Goal: Use online tool/utility: Use online tool/utility

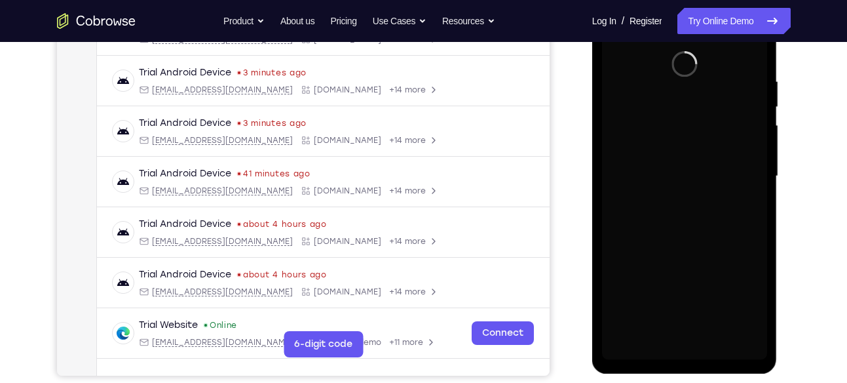
scroll to position [235, 0]
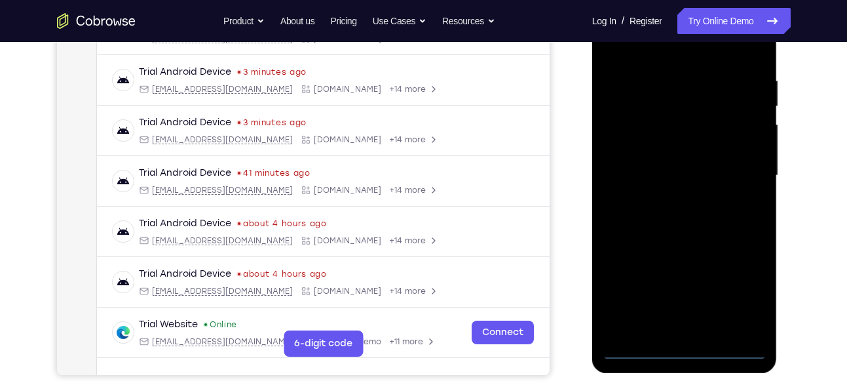
click at [686, 351] on div at bounding box center [684, 175] width 165 height 367
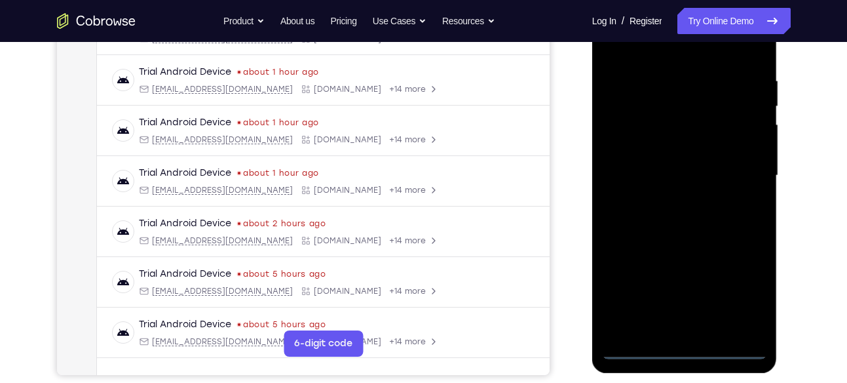
click at [750, 294] on div at bounding box center [684, 175] width 165 height 367
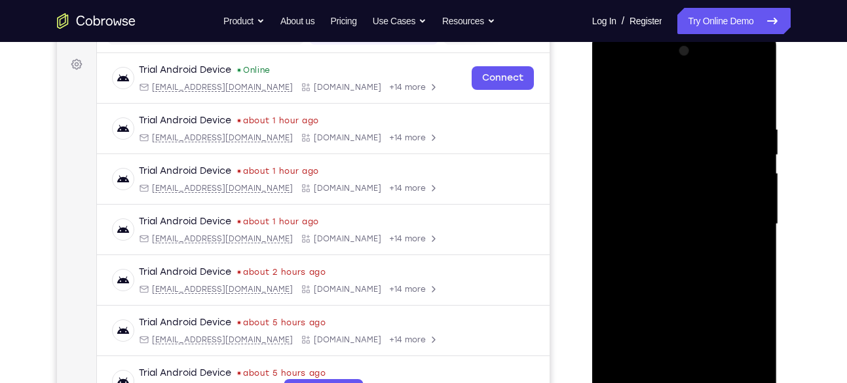
scroll to position [164, 0]
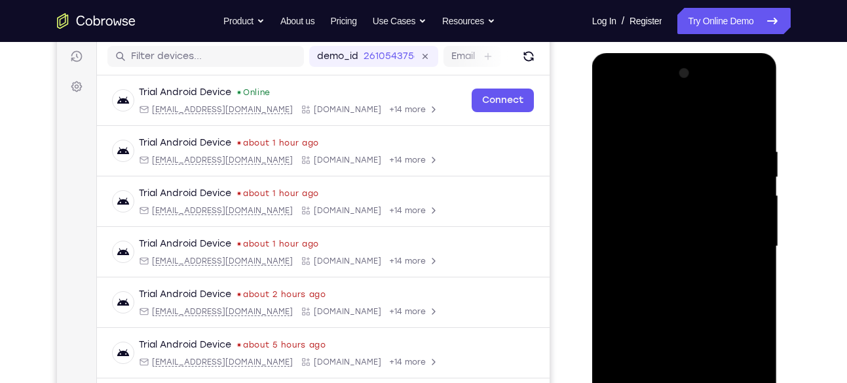
click at [632, 92] on div at bounding box center [684, 246] width 165 height 367
click at [734, 242] on div at bounding box center [684, 246] width 165 height 367
click at [675, 270] on div at bounding box center [684, 246] width 165 height 367
click at [653, 234] on div at bounding box center [684, 246] width 165 height 367
click at [634, 217] on div at bounding box center [684, 246] width 165 height 367
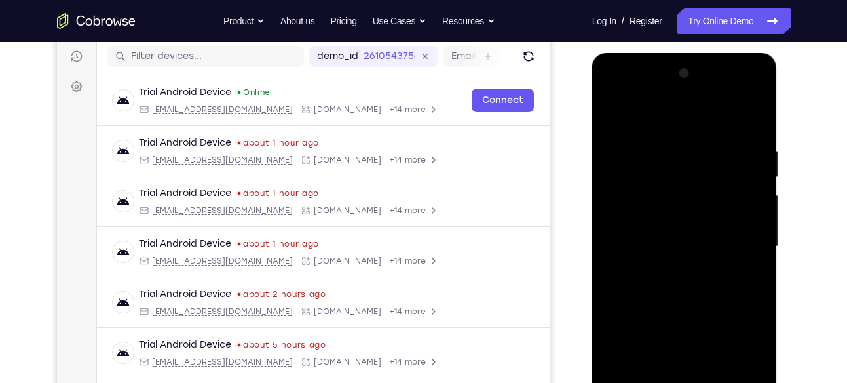
click at [623, 243] on div at bounding box center [684, 246] width 165 height 367
click at [629, 293] on div at bounding box center [684, 246] width 165 height 367
click at [698, 282] on div at bounding box center [684, 246] width 165 height 367
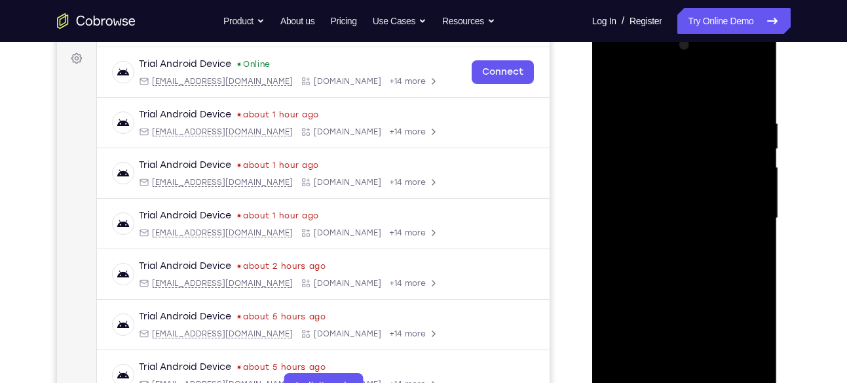
scroll to position [229, 0]
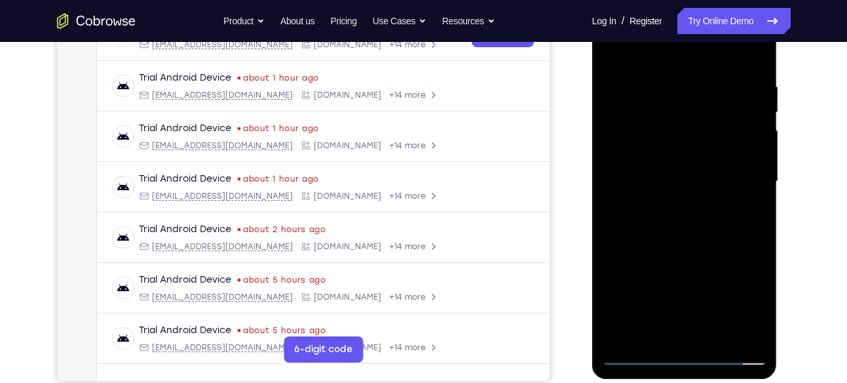
click at [670, 246] on div at bounding box center [684, 181] width 165 height 367
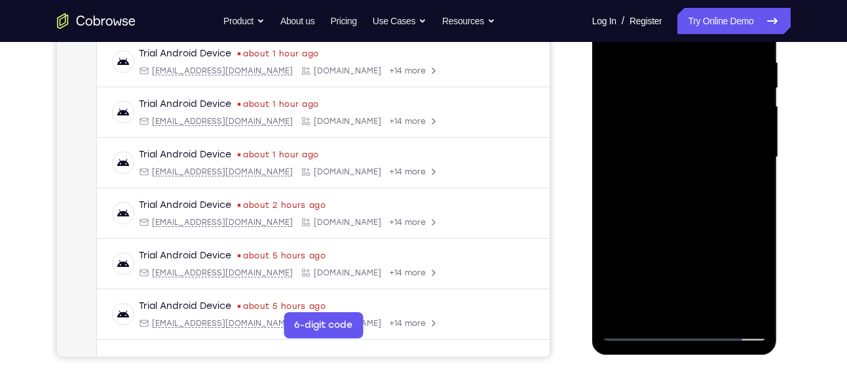
scroll to position [254, 0]
click at [716, 313] on div at bounding box center [684, 156] width 165 height 367
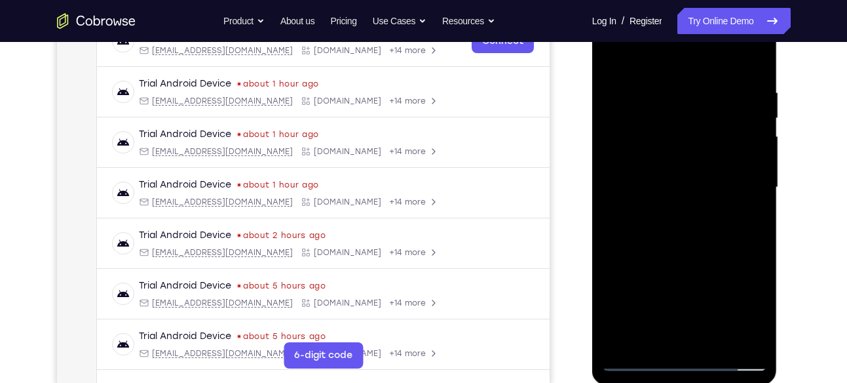
scroll to position [197, 0]
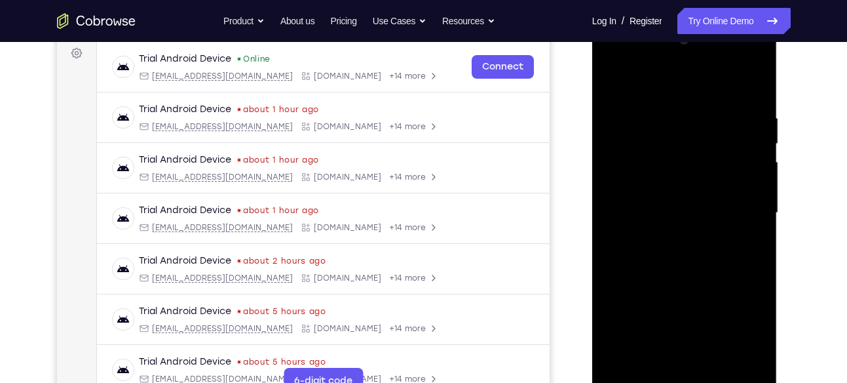
click at [685, 283] on div at bounding box center [684, 212] width 165 height 367
click at [612, 79] on div at bounding box center [684, 212] width 165 height 367
drag, startPoint x: 684, startPoint y: 277, endPoint x: 691, endPoint y: 184, distance: 92.7
click at [691, 184] on div at bounding box center [684, 212] width 165 height 367
drag, startPoint x: 696, startPoint y: 227, endPoint x: 697, endPoint y: 188, distance: 38.7
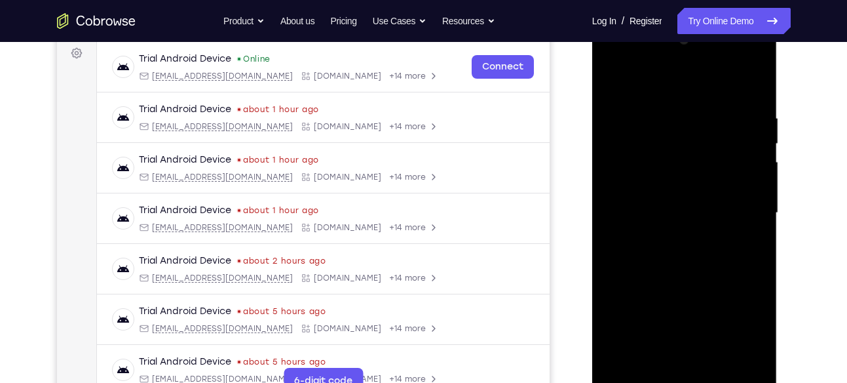
click at [697, 188] on div at bounding box center [684, 212] width 165 height 367
click at [761, 147] on div at bounding box center [684, 212] width 165 height 367
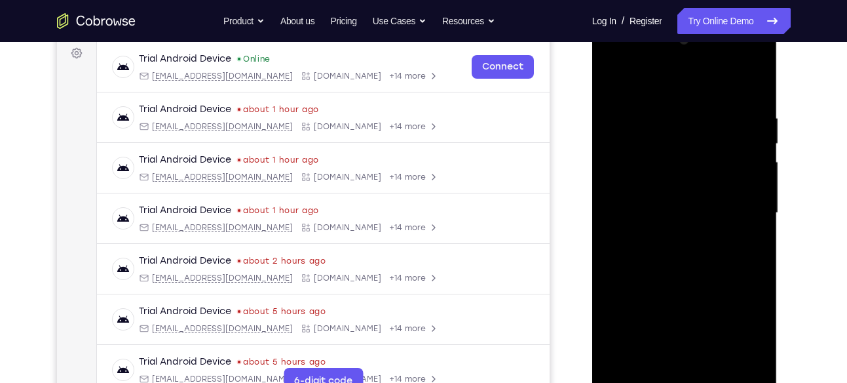
click at [761, 147] on div at bounding box center [684, 212] width 165 height 367
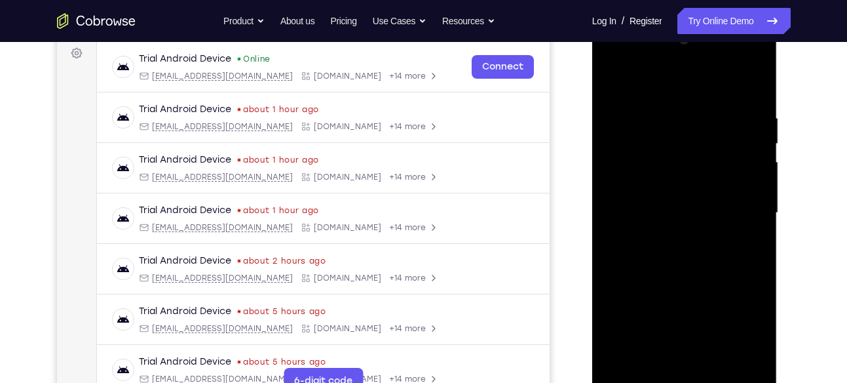
click at [761, 147] on div at bounding box center [684, 212] width 165 height 367
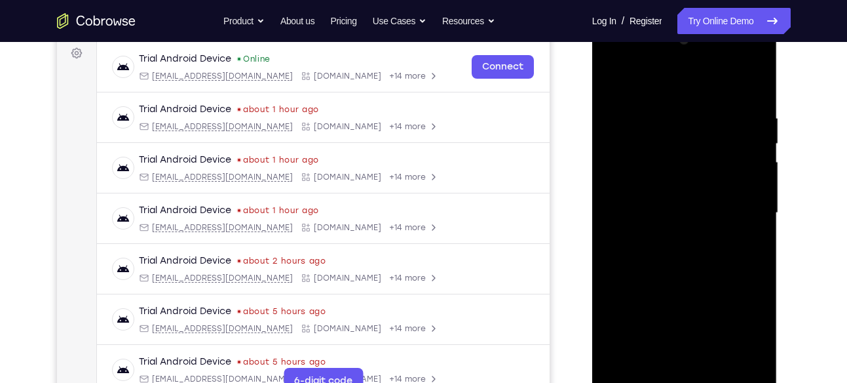
click at [761, 147] on div at bounding box center [684, 212] width 165 height 367
click at [607, 261] on div at bounding box center [684, 212] width 165 height 367
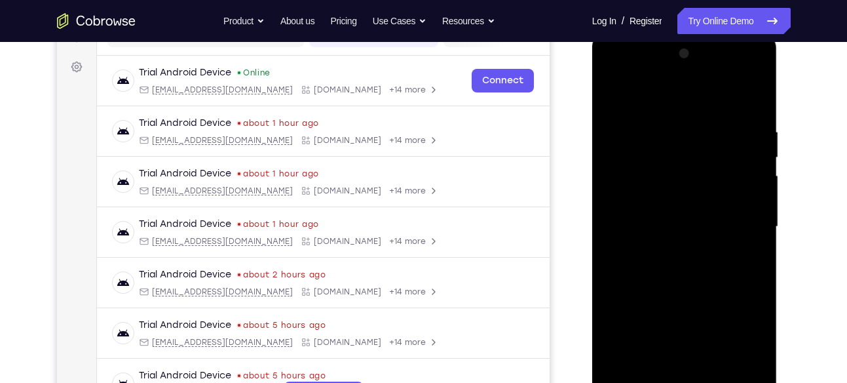
scroll to position [176, 0]
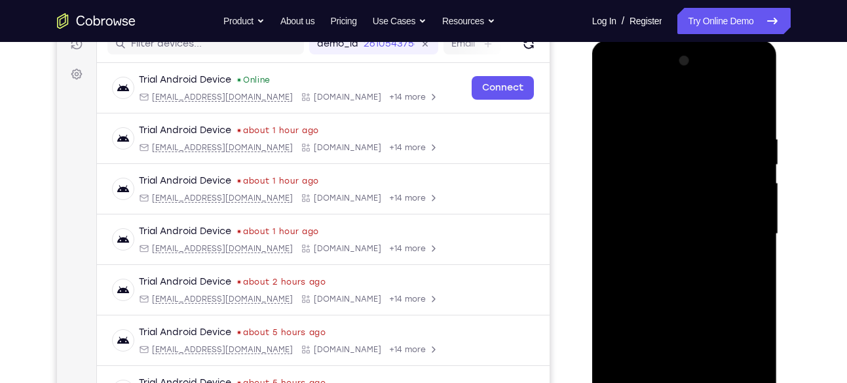
click at [763, 172] on div at bounding box center [684, 233] width 165 height 367
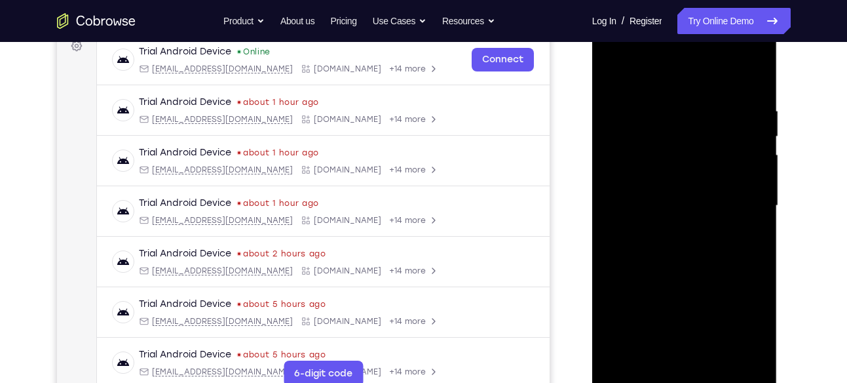
scroll to position [216, 0]
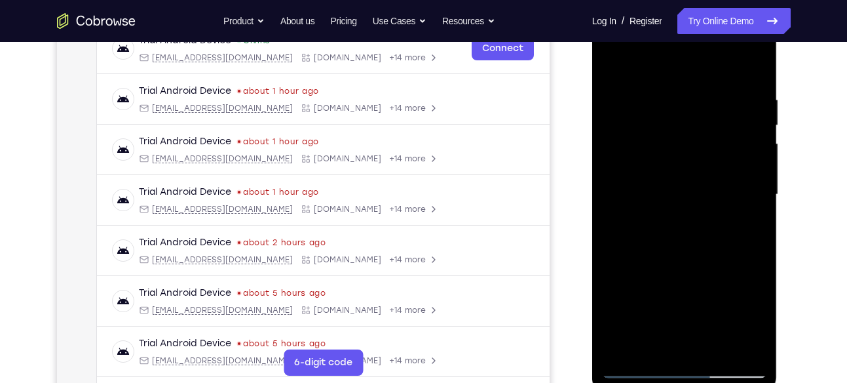
click at [626, 269] on div at bounding box center [684, 194] width 165 height 367
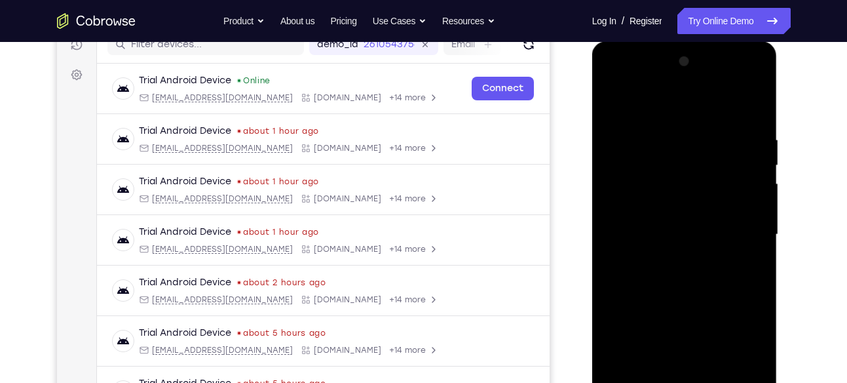
click at [613, 100] on div at bounding box center [684, 234] width 165 height 367
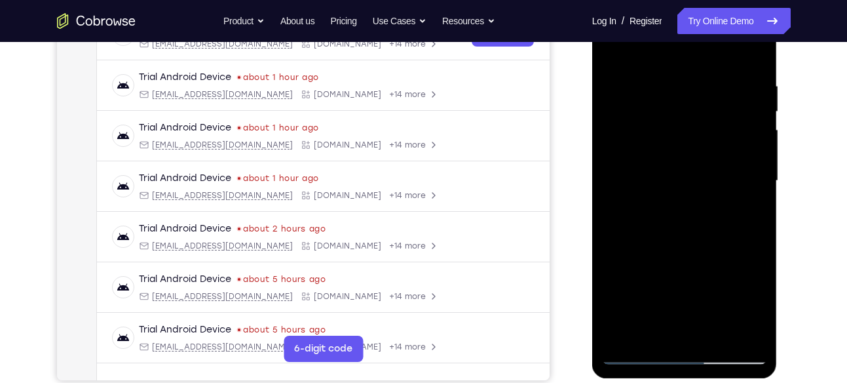
scroll to position [227, 0]
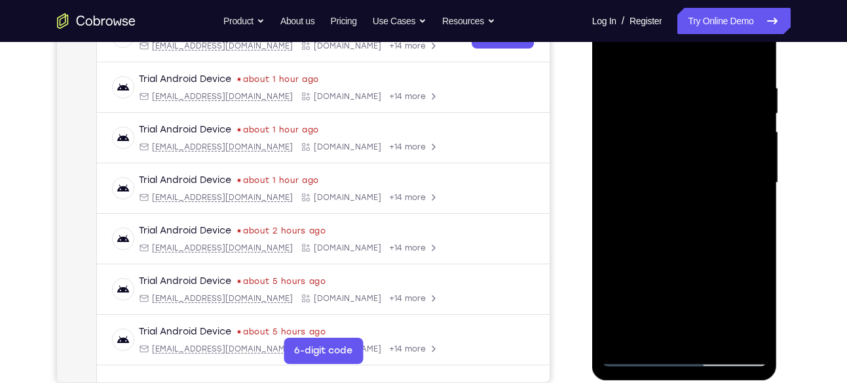
drag, startPoint x: 653, startPoint y: 259, endPoint x: 658, endPoint y: 127, distance: 131.8
click at [658, 127] on div at bounding box center [684, 182] width 165 height 367
drag, startPoint x: 659, startPoint y: 274, endPoint x: 656, endPoint y: 97, distance: 177.0
click at [656, 97] on div at bounding box center [684, 182] width 165 height 367
drag, startPoint x: 653, startPoint y: 267, endPoint x: 651, endPoint y: 160, distance: 107.5
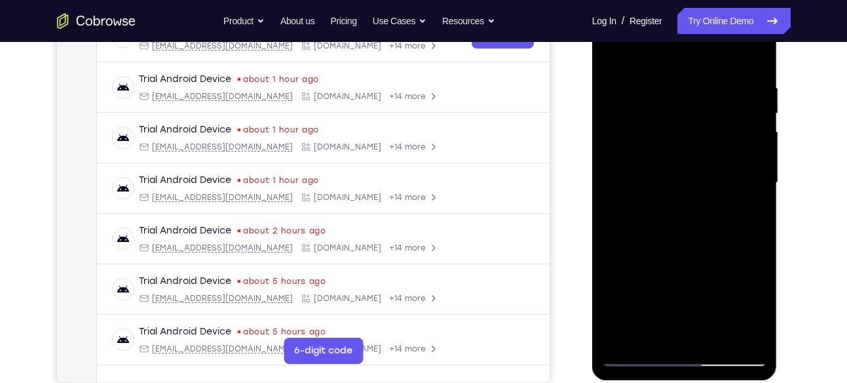
click at [651, 160] on div at bounding box center [684, 182] width 165 height 367
drag, startPoint x: 652, startPoint y: 245, endPoint x: 653, endPoint y: 75, distance: 170.4
click at [653, 75] on div at bounding box center [684, 182] width 165 height 367
drag, startPoint x: 684, startPoint y: 260, endPoint x: 684, endPoint y: 153, distance: 106.8
click at [684, 153] on div at bounding box center [684, 182] width 165 height 367
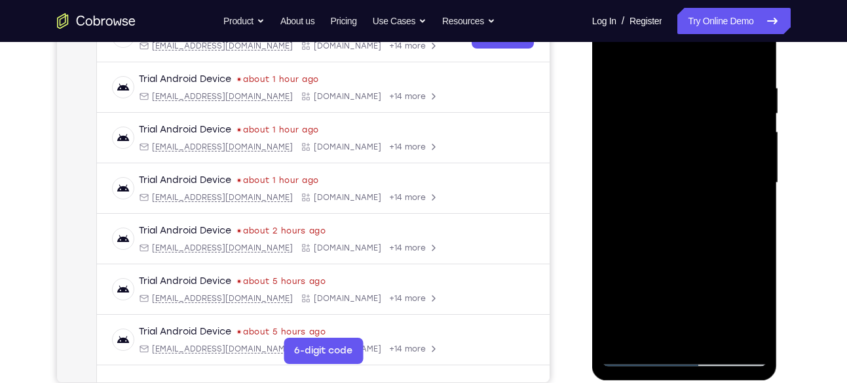
drag, startPoint x: 682, startPoint y: 269, endPoint x: 684, endPoint y: 165, distance: 104.2
click at [684, 165] on div at bounding box center [684, 182] width 165 height 367
drag, startPoint x: 694, startPoint y: 250, endPoint x: 698, endPoint y: 137, distance: 113.4
click at [698, 137] on div at bounding box center [684, 182] width 165 height 367
drag, startPoint x: 690, startPoint y: 273, endPoint x: 678, endPoint y: 108, distance: 165.0
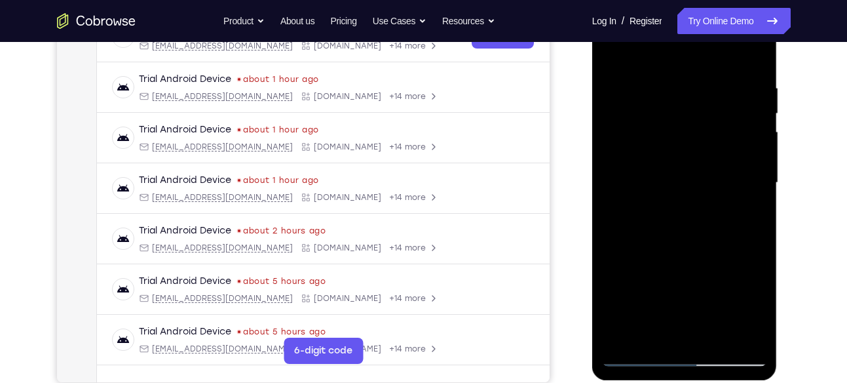
click at [678, 108] on div at bounding box center [684, 182] width 165 height 367
drag, startPoint x: 688, startPoint y: 264, endPoint x: 683, endPoint y: 233, distance: 31.2
click at [683, 233] on div at bounding box center [684, 182] width 165 height 367
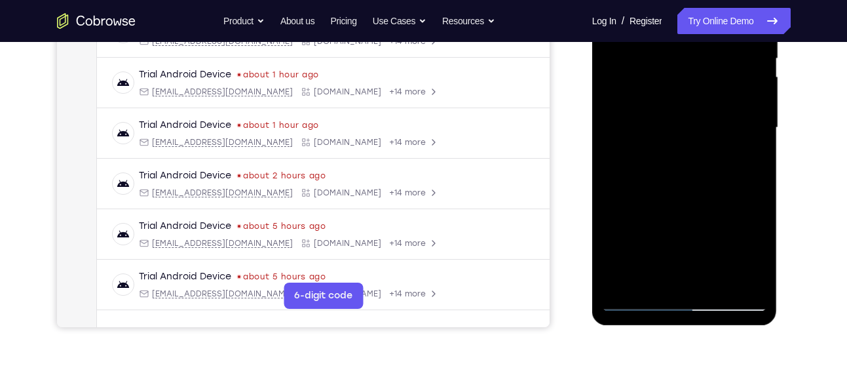
click at [760, 166] on div at bounding box center [684, 127] width 165 height 367
click at [607, 163] on div at bounding box center [684, 127] width 165 height 367
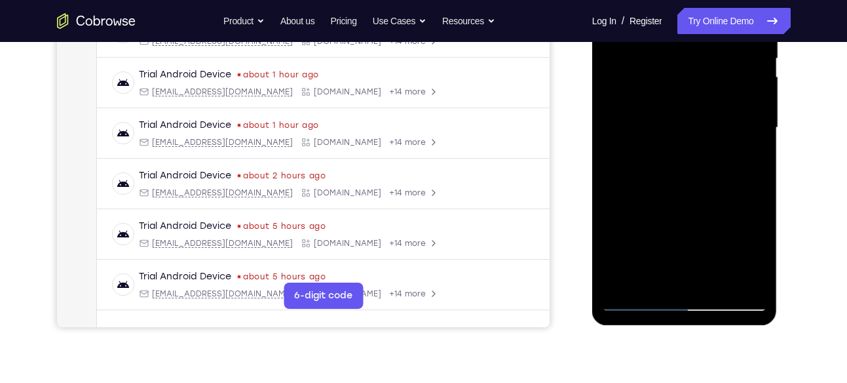
click at [609, 164] on div at bounding box center [684, 127] width 165 height 367
click at [760, 165] on div at bounding box center [684, 127] width 165 height 367
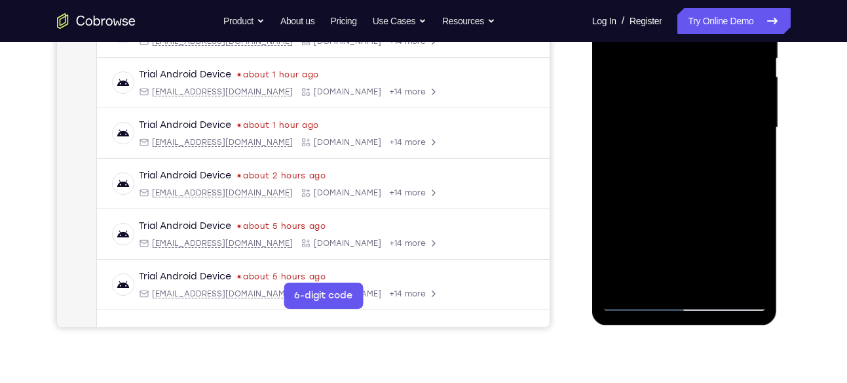
click at [760, 165] on div at bounding box center [684, 127] width 165 height 367
click at [758, 166] on div at bounding box center [684, 127] width 165 height 367
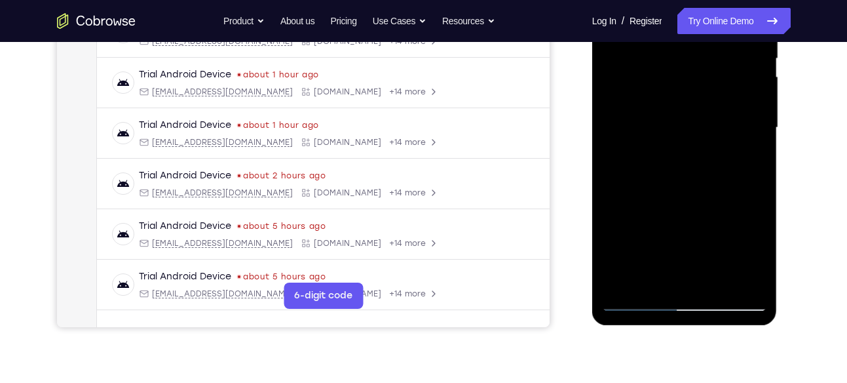
click at [758, 166] on div at bounding box center [684, 127] width 165 height 367
click at [758, 165] on div at bounding box center [684, 127] width 165 height 367
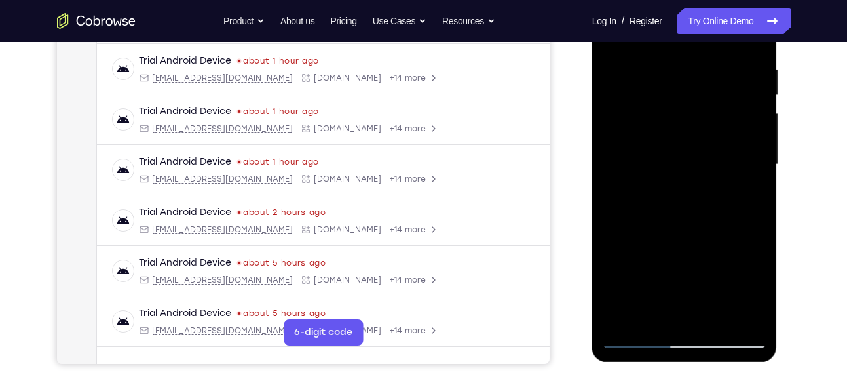
scroll to position [247, 0]
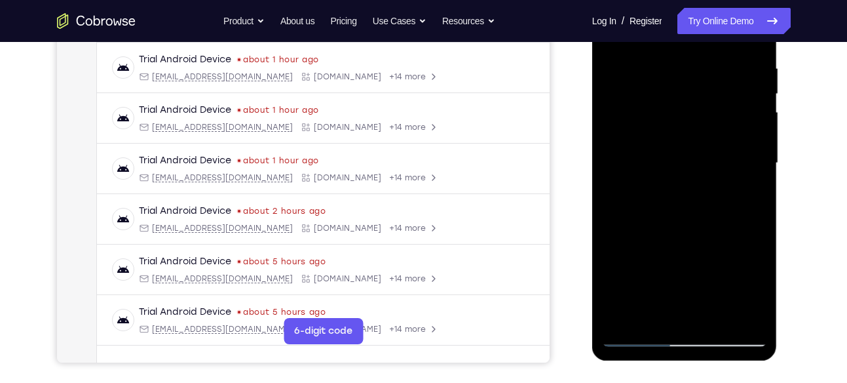
click at [645, 79] on div at bounding box center [684, 163] width 165 height 367
click at [625, 321] on div at bounding box center [684, 163] width 165 height 367
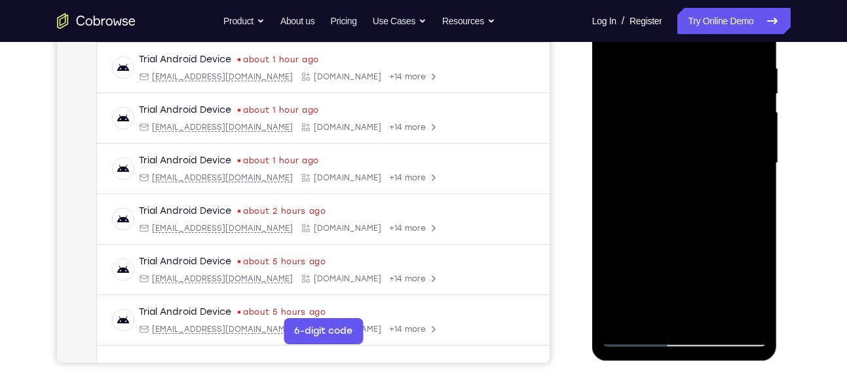
click at [625, 321] on div at bounding box center [684, 163] width 165 height 367
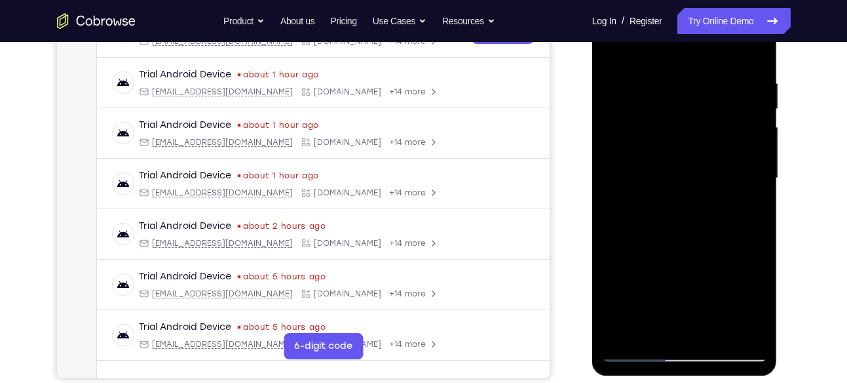
scroll to position [228, 0]
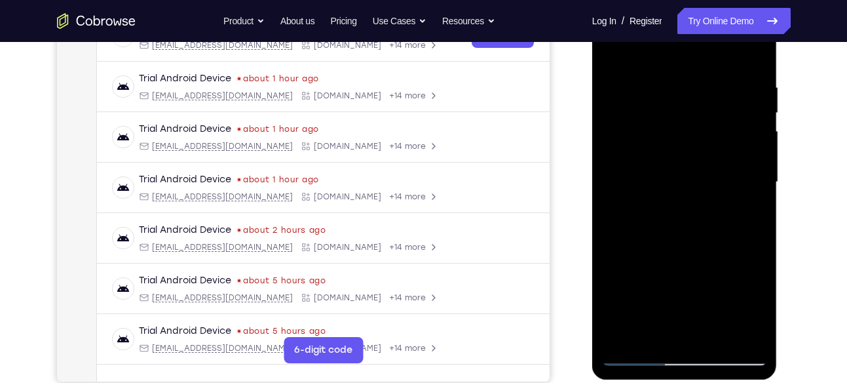
click at [660, 81] on div at bounding box center [684, 182] width 165 height 367
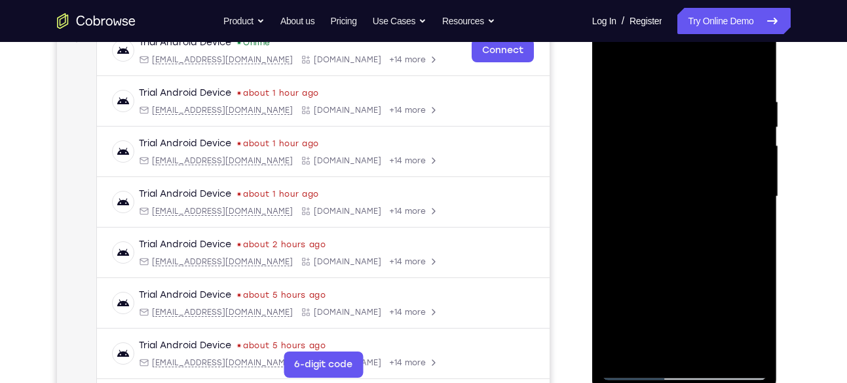
scroll to position [214, 0]
click at [741, 183] on div at bounding box center [684, 195] width 165 height 367
click at [747, 159] on div at bounding box center [684, 195] width 165 height 367
click at [746, 145] on div at bounding box center [684, 195] width 165 height 367
click at [746, 161] on div at bounding box center [684, 195] width 165 height 367
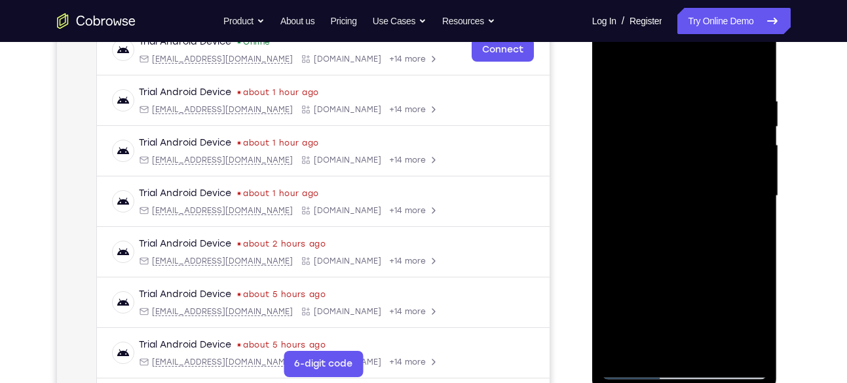
click at [754, 140] on div at bounding box center [684, 195] width 165 height 367
click at [753, 128] on div at bounding box center [684, 195] width 165 height 367
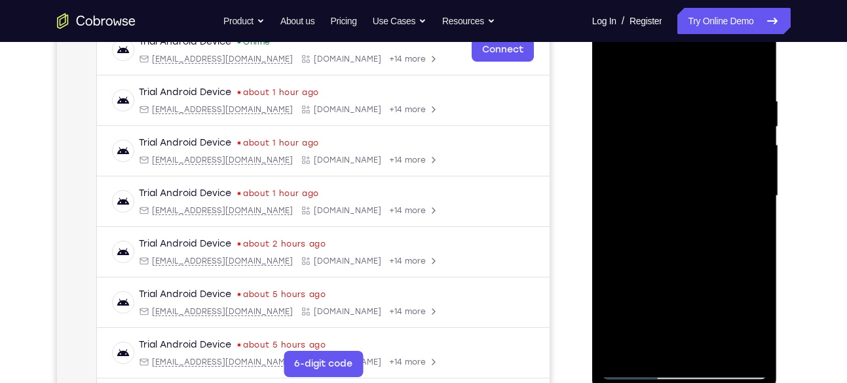
click at [747, 121] on div at bounding box center [684, 195] width 165 height 367
click at [747, 129] on div at bounding box center [684, 195] width 165 height 367
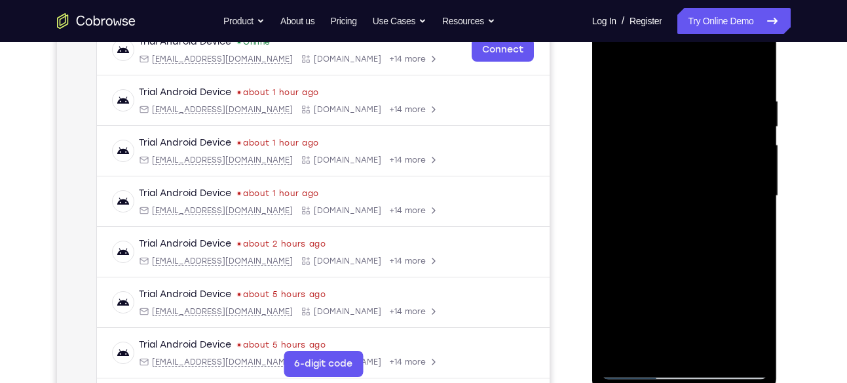
drag, startPoint x: 616, startPoint y: 192, endPoint x: 711, endPoint y: 209, distance: 96.5
click at [711, 209] on div at bounding box center [684, 195] width 165 height 367
drag, startPoint x: 653, startPoint y: 213, endPoint x: 712, endPoint y: 213, distance: 59.0
click at [712, 213] on div at bounding box center [684, 195] width 165 height 367
click at [754, 71] on div at bounding box center [684, 195] width 165 height 367
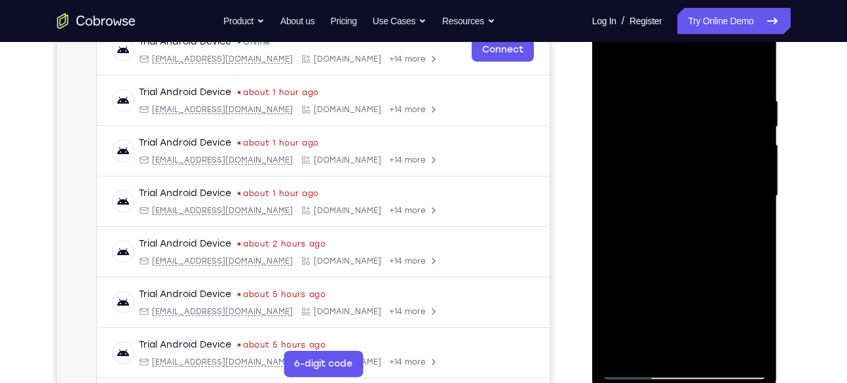
drag, startPoint x: 698, startPoint y: 94, endPoint x: 700, endPoint y: 253, distance: 158.6
click at [700, 253] on div at bounding box center [684, 195] width 165 height 367
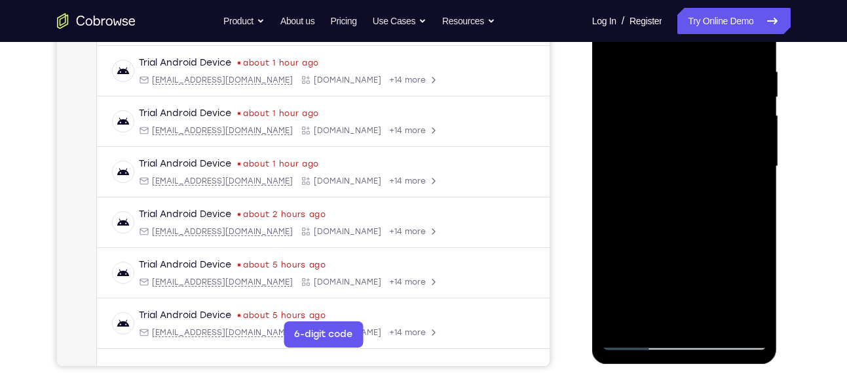
scroll to position [248, 0]
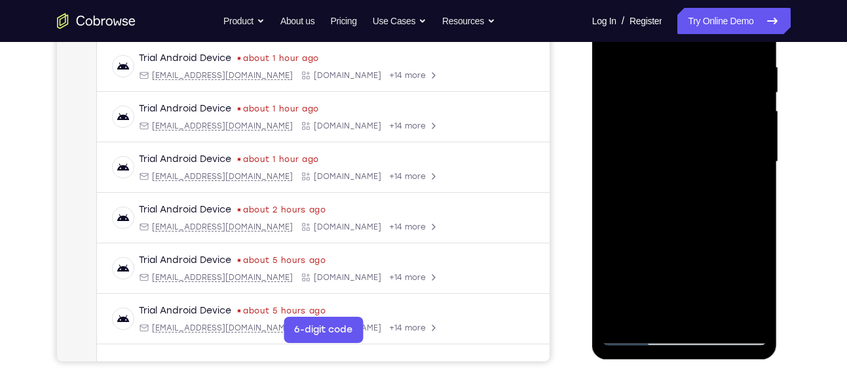
click at [720, 315] on div at bounding box center [684, 161] width 165 height 367
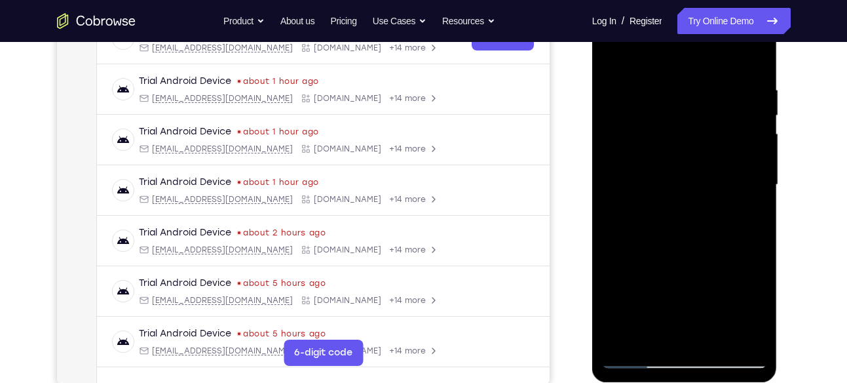
scroll to position [220, 0]
